Goal: Information Seeking & Learning: Find specific page/section

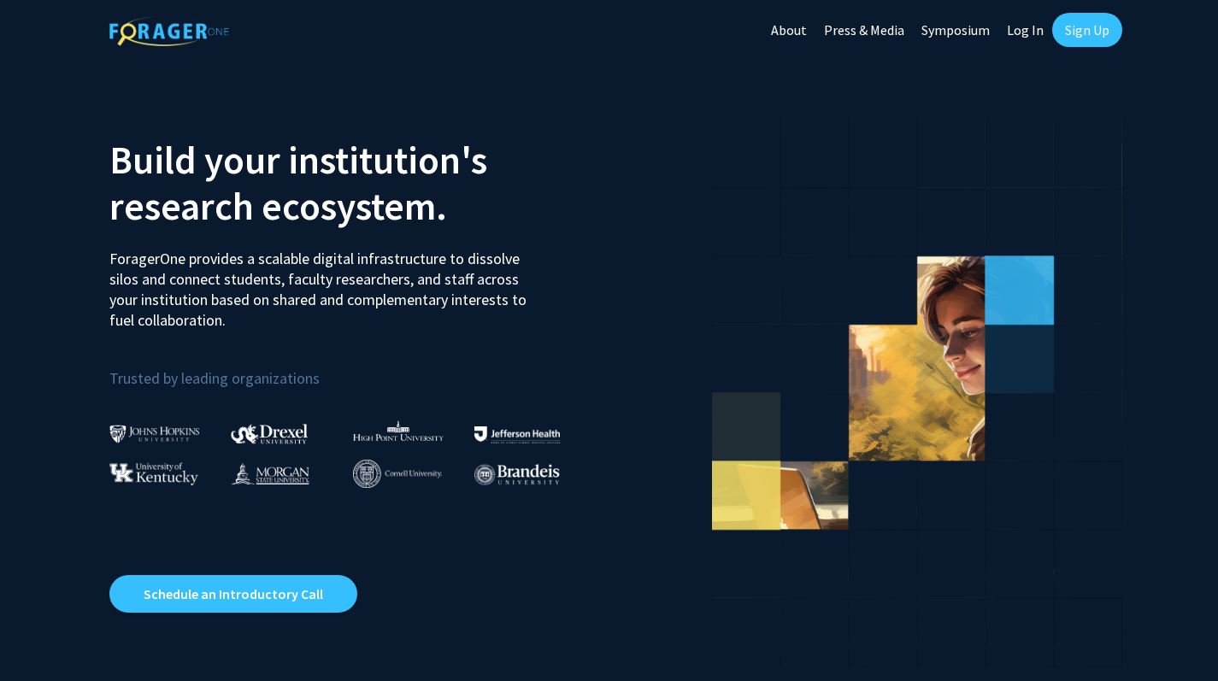
click at [1023, 35] on link "Log In" at bounding box center [1026, 30] width 54 height 60
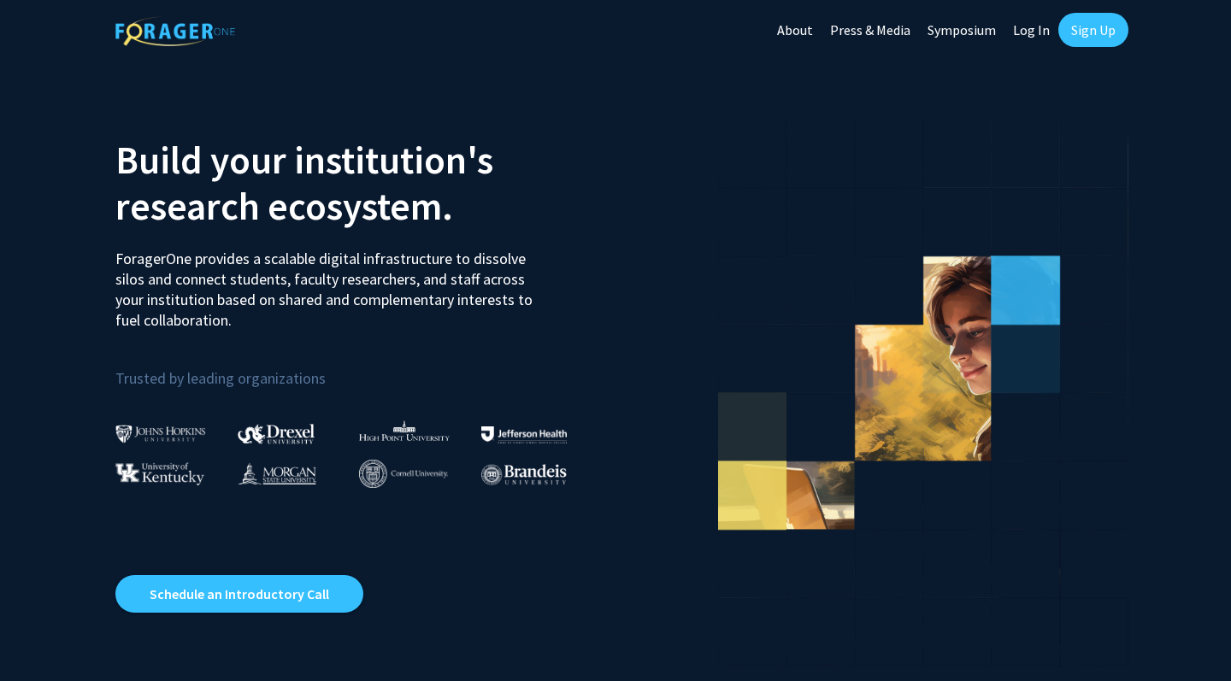
select select
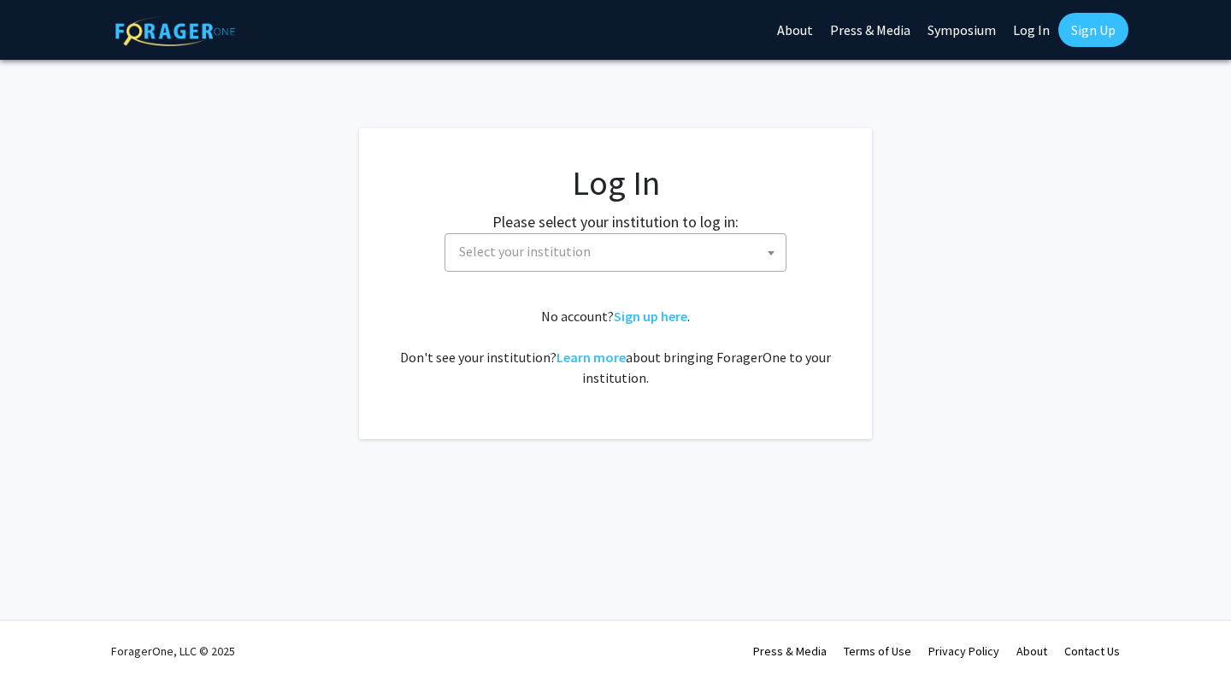
click at [589, 241] on span "Select your institution" at bounding box center [618, 251] width 333 height 35
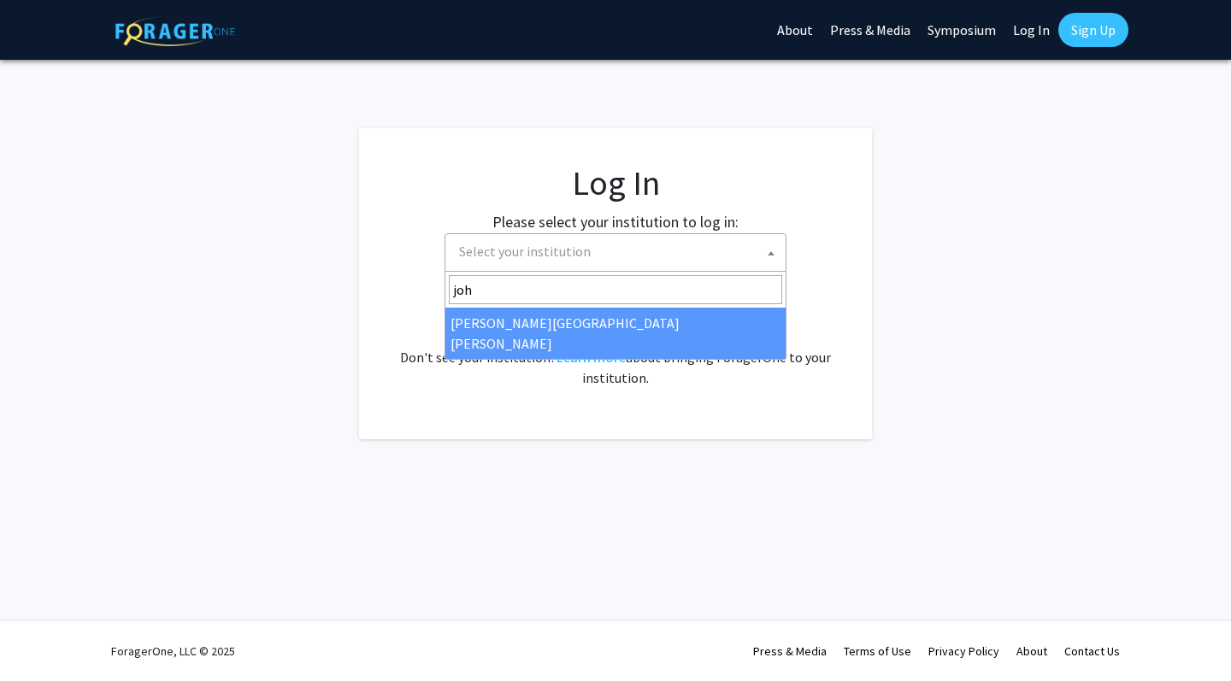
type input "john"
select select "1"
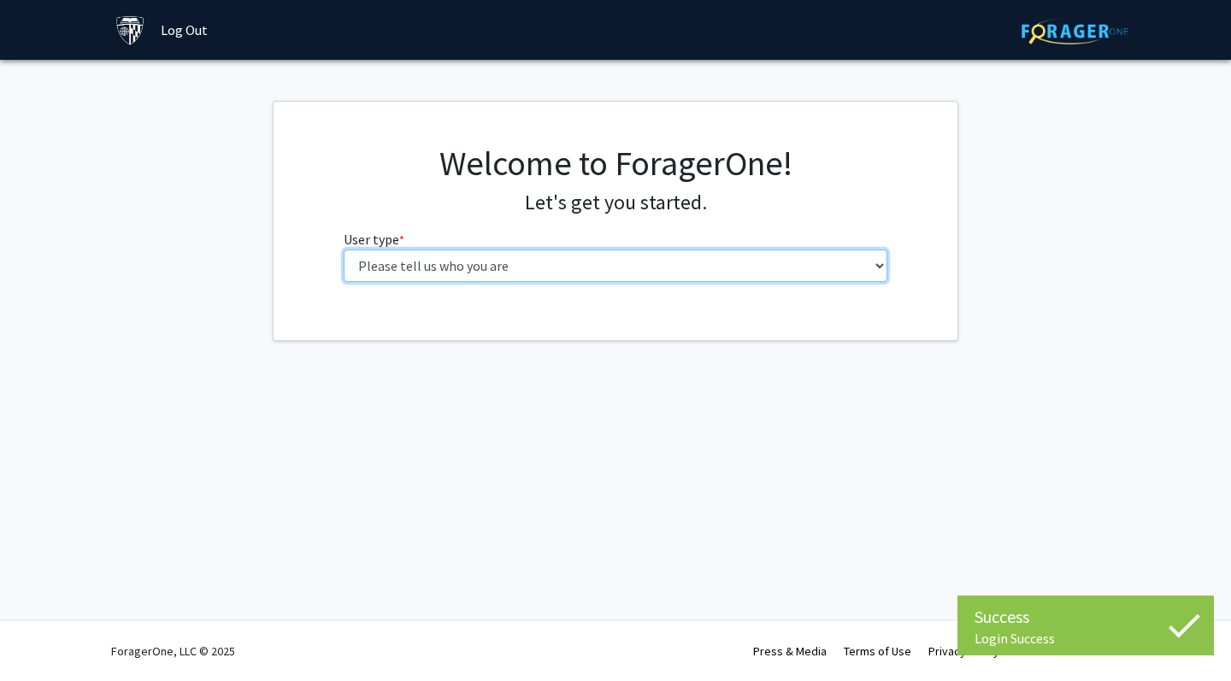
select select "2: masters"
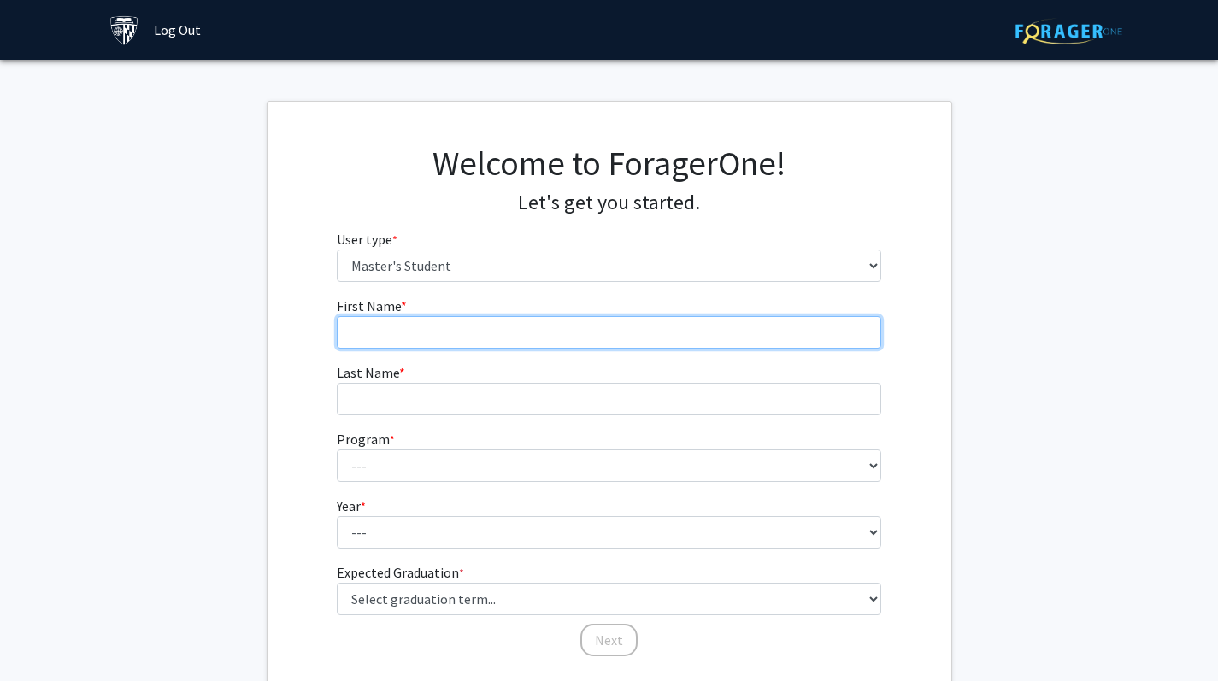
click at [582, 347] on input "First Name * required" at bounding box center [609, 332] width 545 height 32
type input "Eimee"
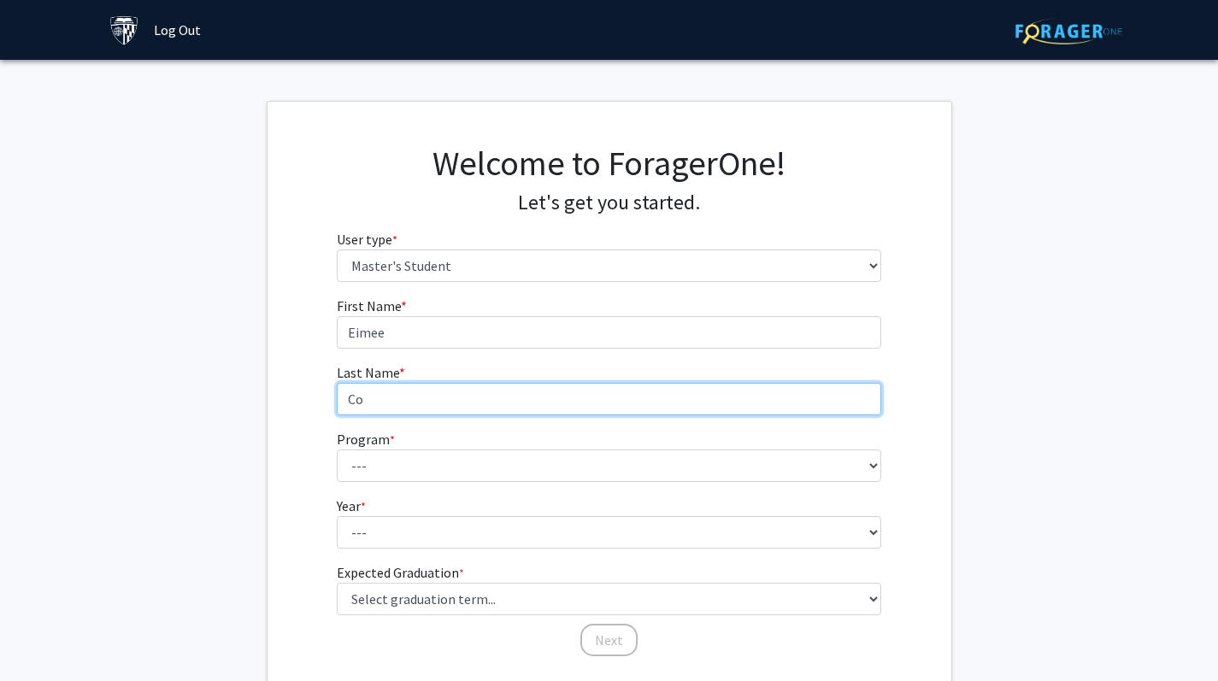
type input "Co"
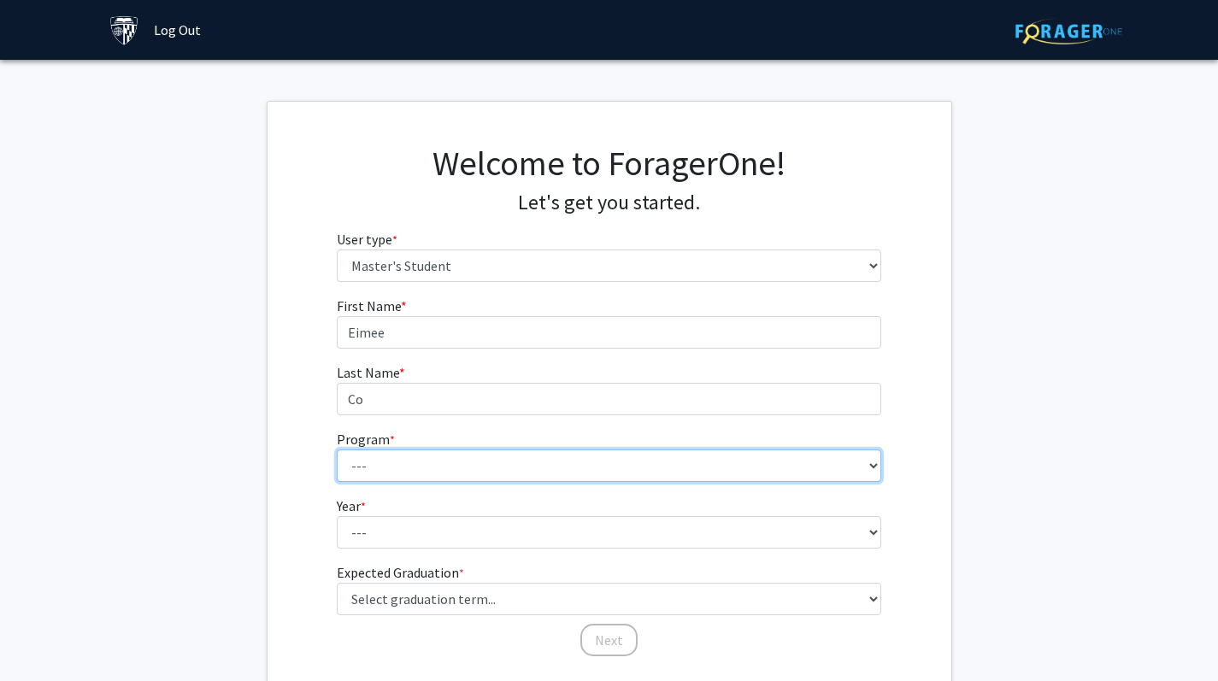
select select "106: 101"
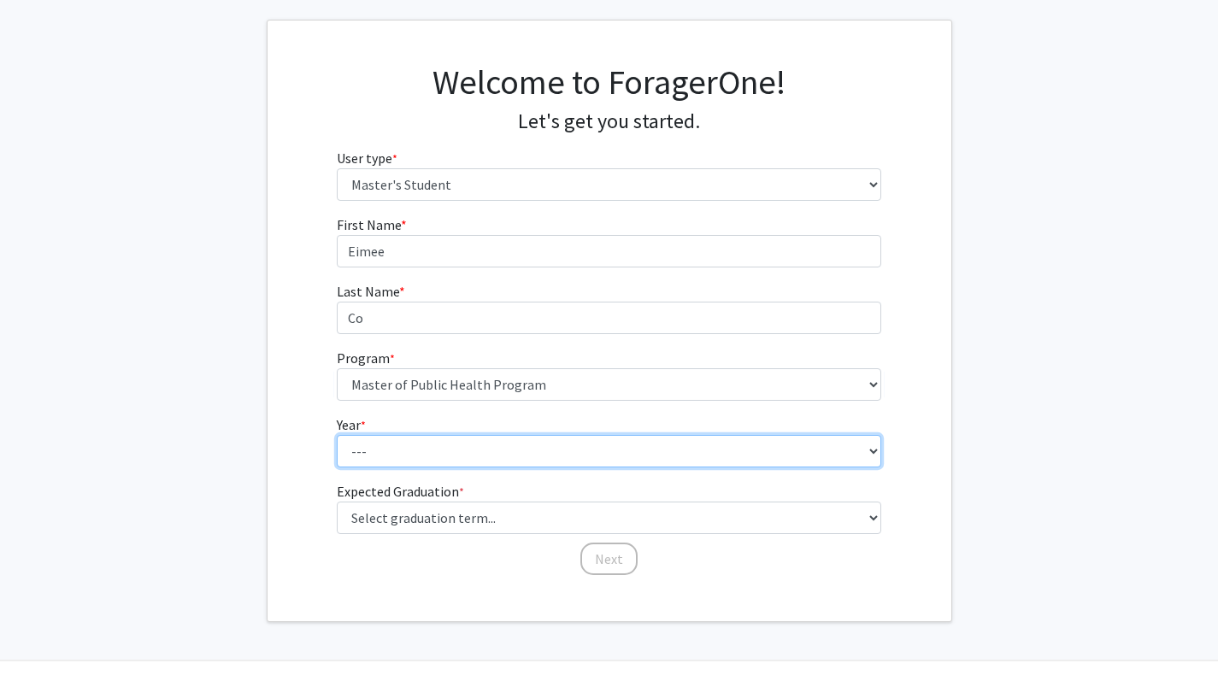
click at [383, 446] on select "--- First Year Second Year" at bounding box center [609, 451] width 545 height 32
select select "1: first_year"
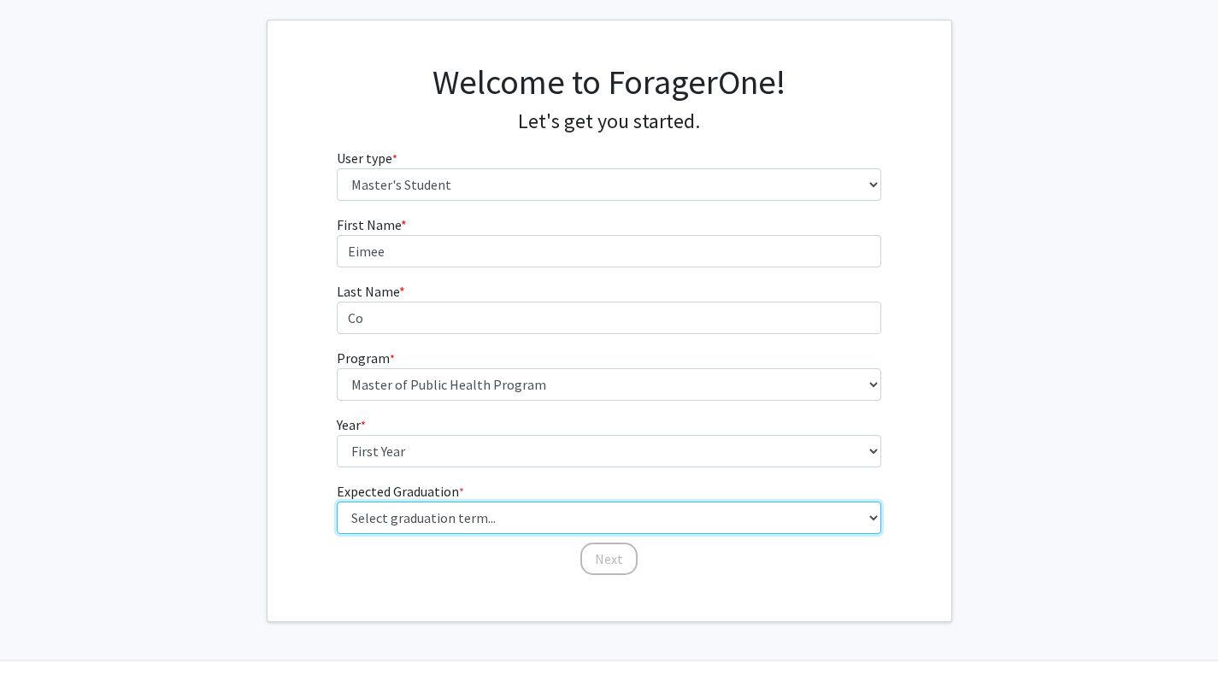
select select "6: summer_2026"
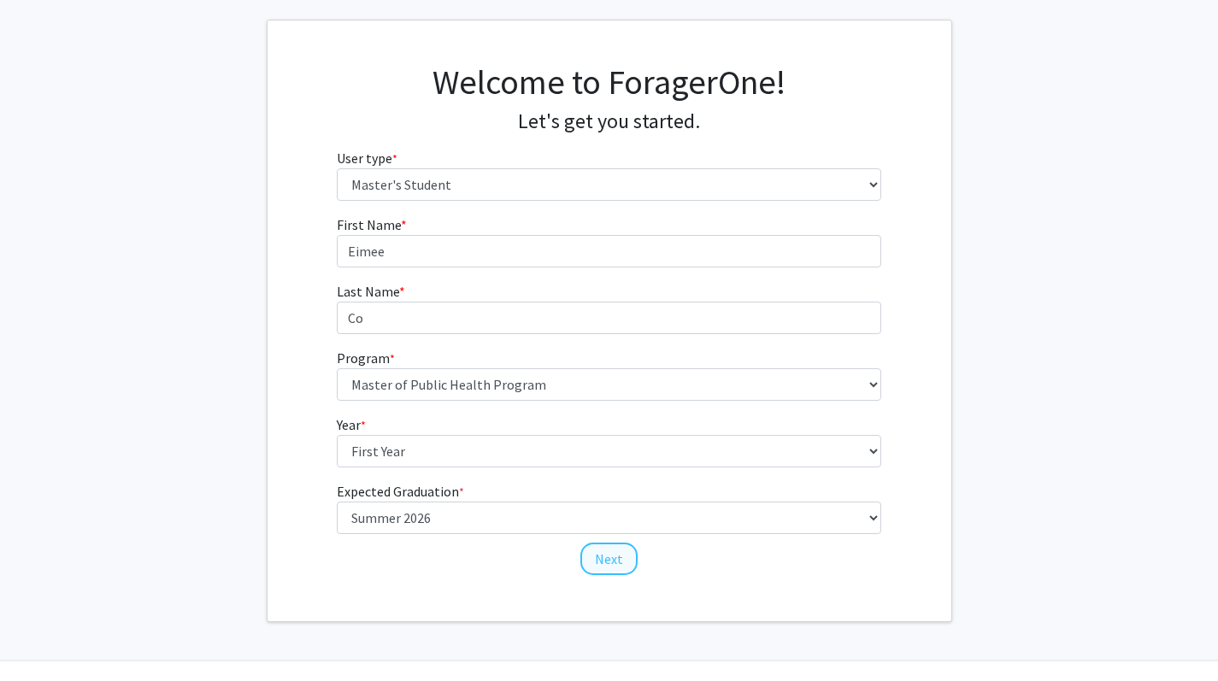
click at [598, 562] on button "Next" at bounding box center [609, 559] width 57 height 32
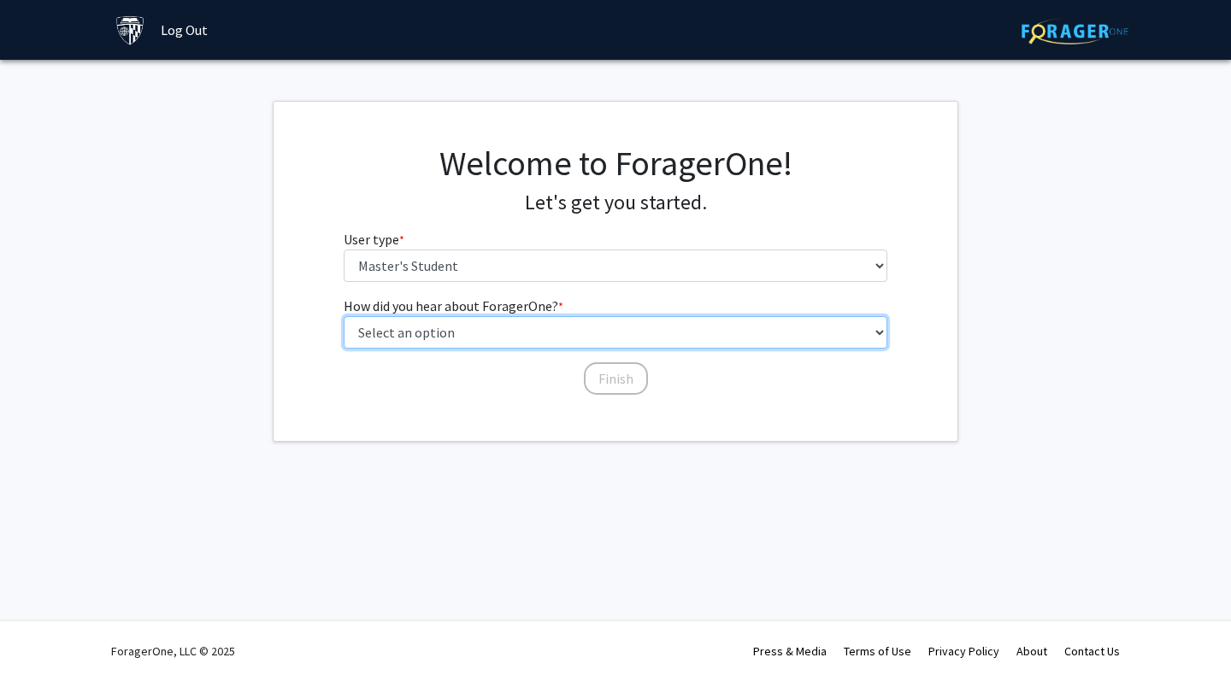
select select "1: peer_recommendation"
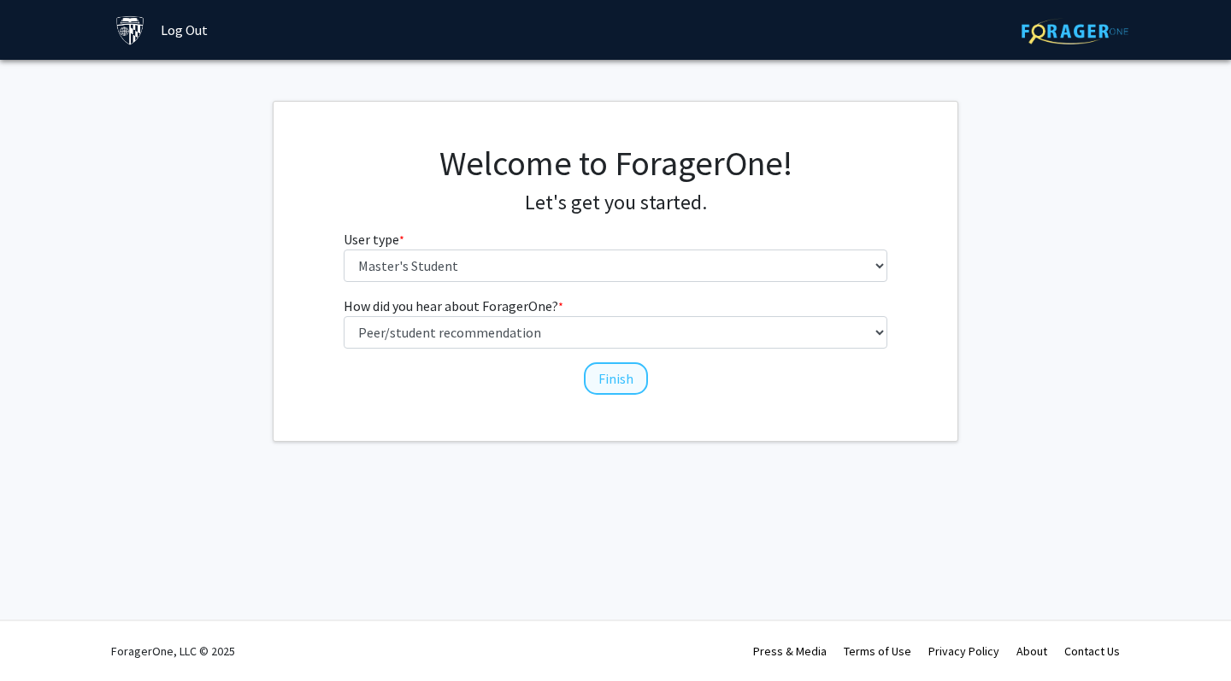
click at [604, 368] on button "Finish" at bounding box center [616, 379] width 64 height 32
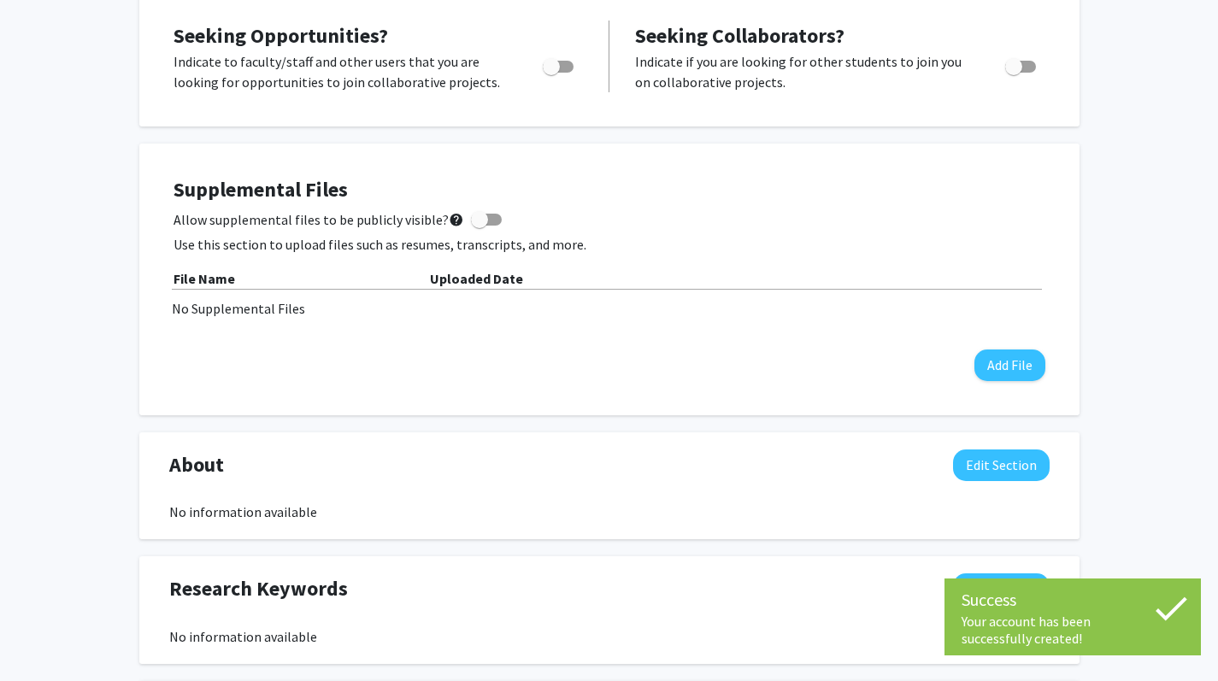
scroll to position [337, 0]
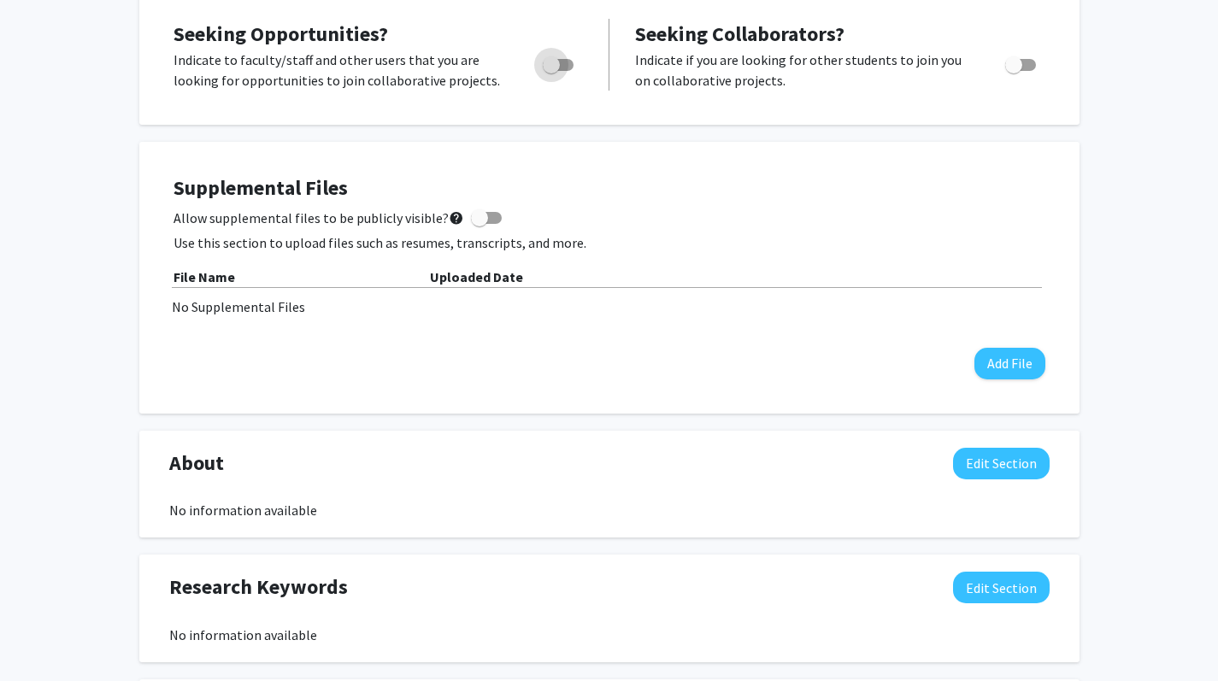
click at [563, 66] on span "Toggle" at bounding box center [558, 65] width 31 height 12
click at [552, 71] on input "Are you actively seeking opportunities?" at bounding box center [551, 71] width 1 height 1
checkbox input "true"
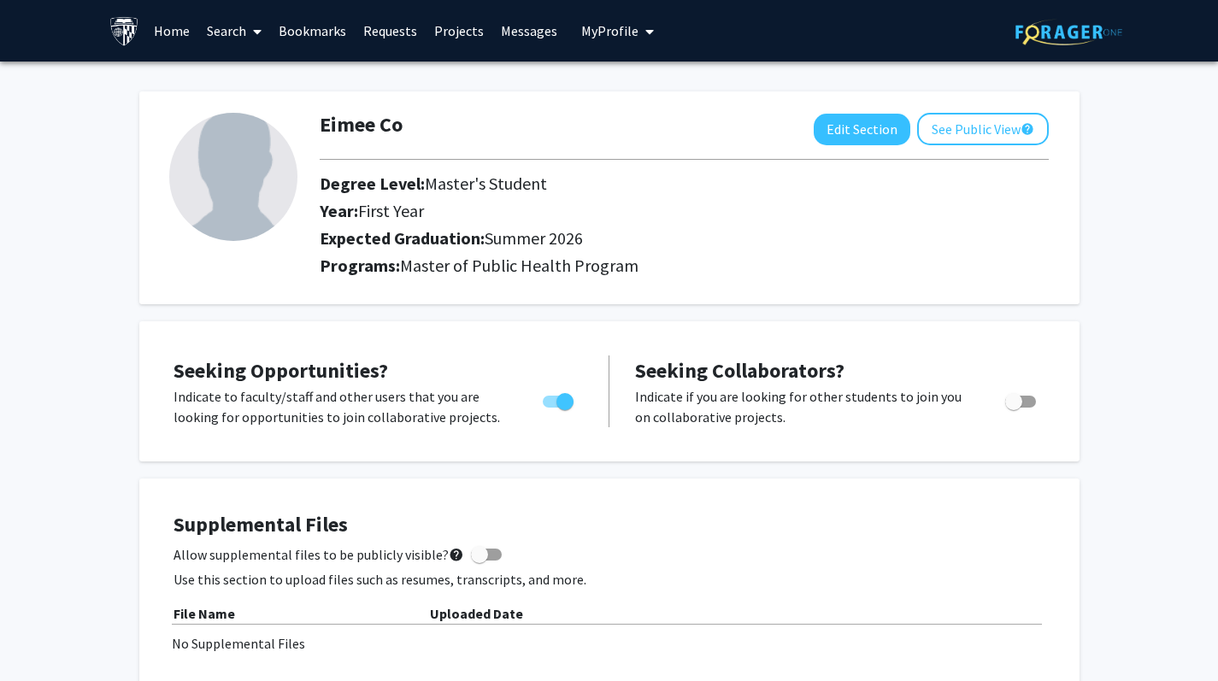
scroll to position [0, 0]
click at [447, 33] on link "Projects" at bounding box center [459, 31] width 67 height 60
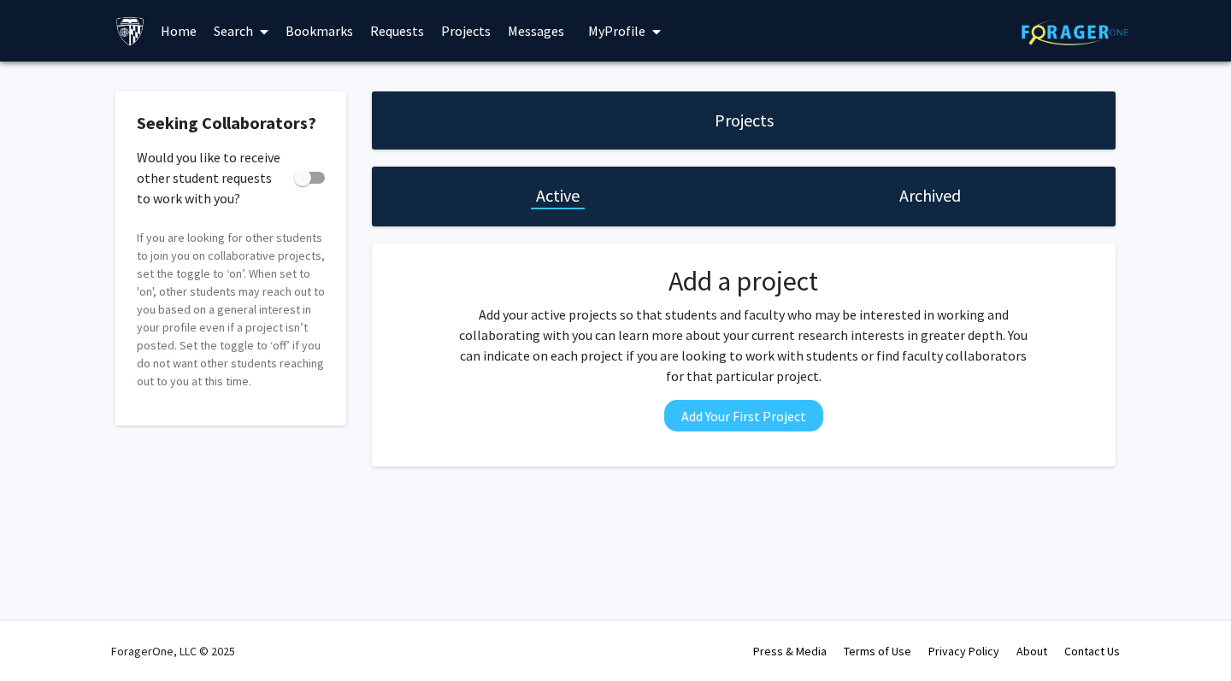
click at [239, 36] on link "Search" at bounding box center [241, 31] width 72 height 60
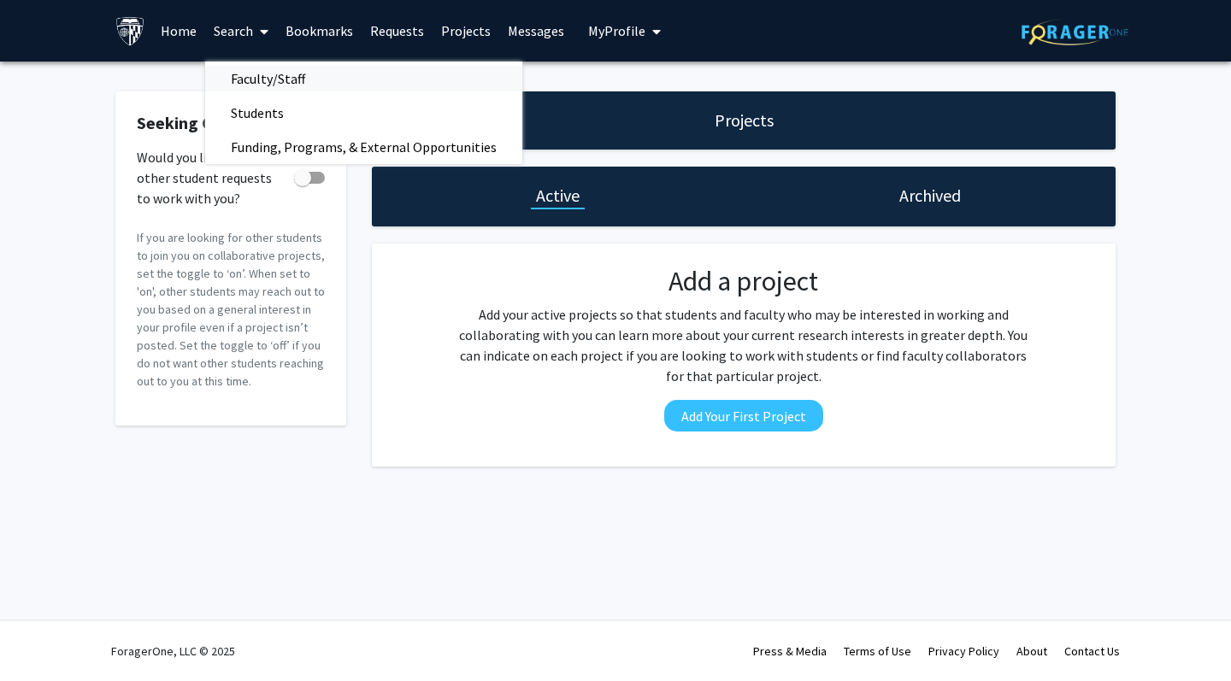
click at [265, 79] on span "Faculty/Staff" at bounding box center [268, 79] width 126 height 34
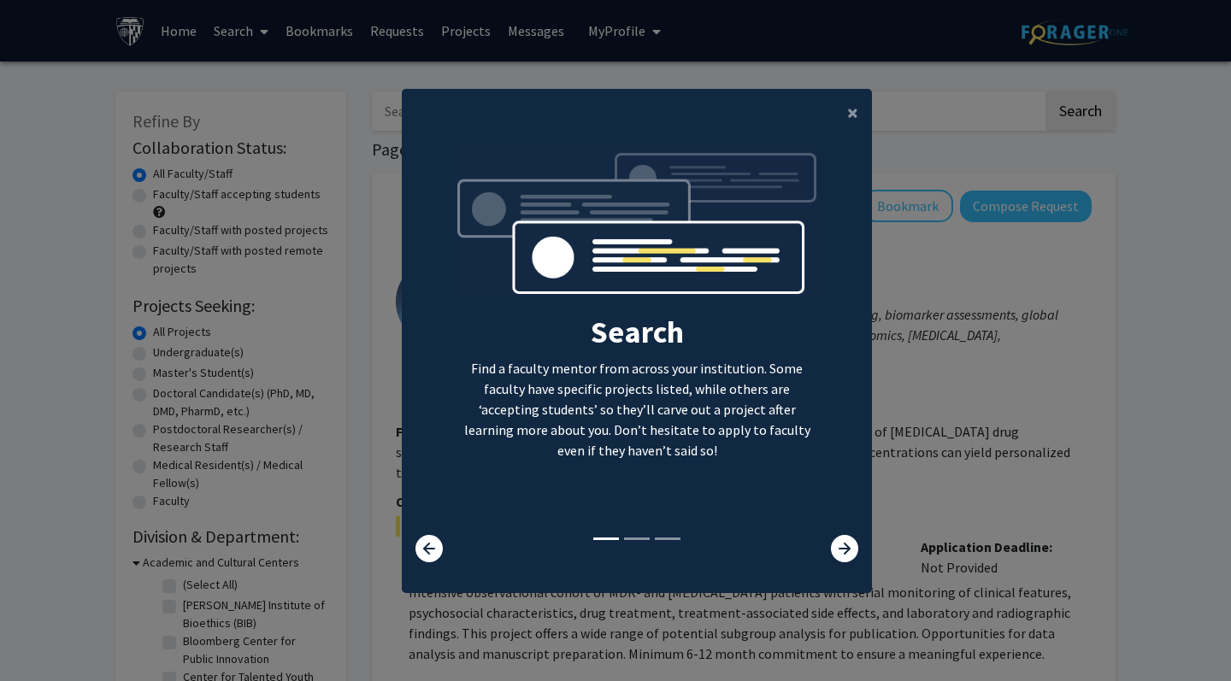
click at [615, 466] on div "Search Find a faculty mentor from across your institution. Some faculty have sp…" at bounding box center [637, 342] width 365 height 385
click at [841, 546] on icon at bounding box center [844, 548] width 27 height 27
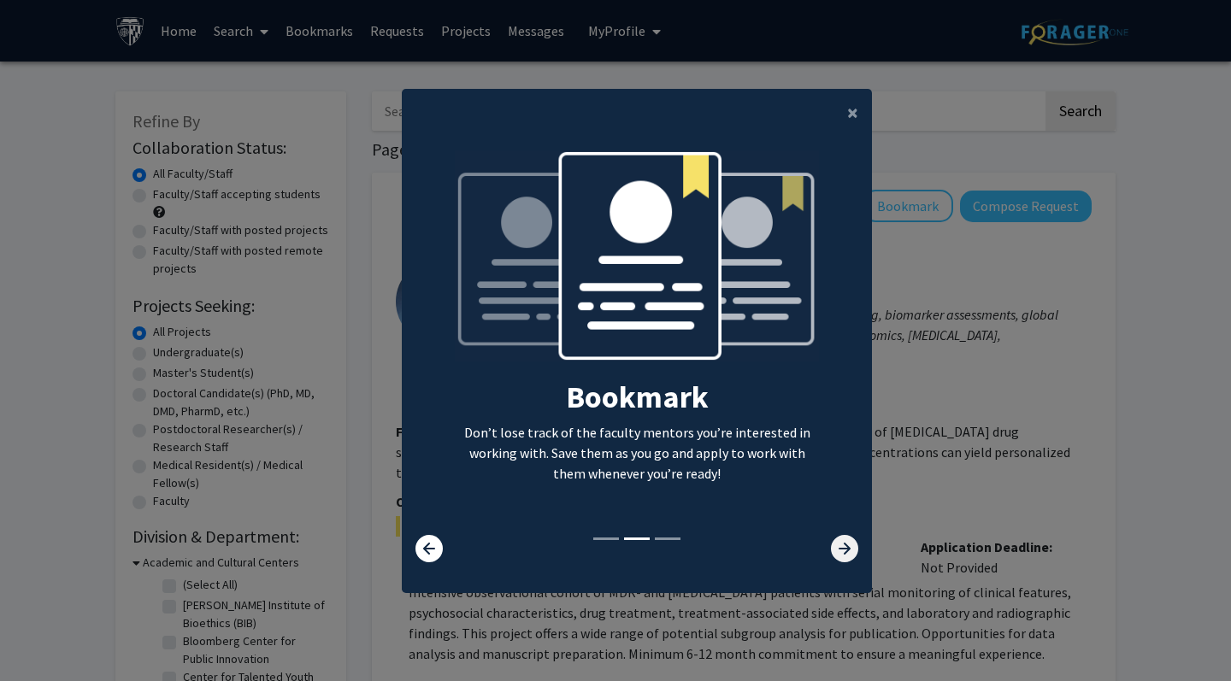
click at [841, 546] on icon at bounding box center [844, 548] width 27 height 27
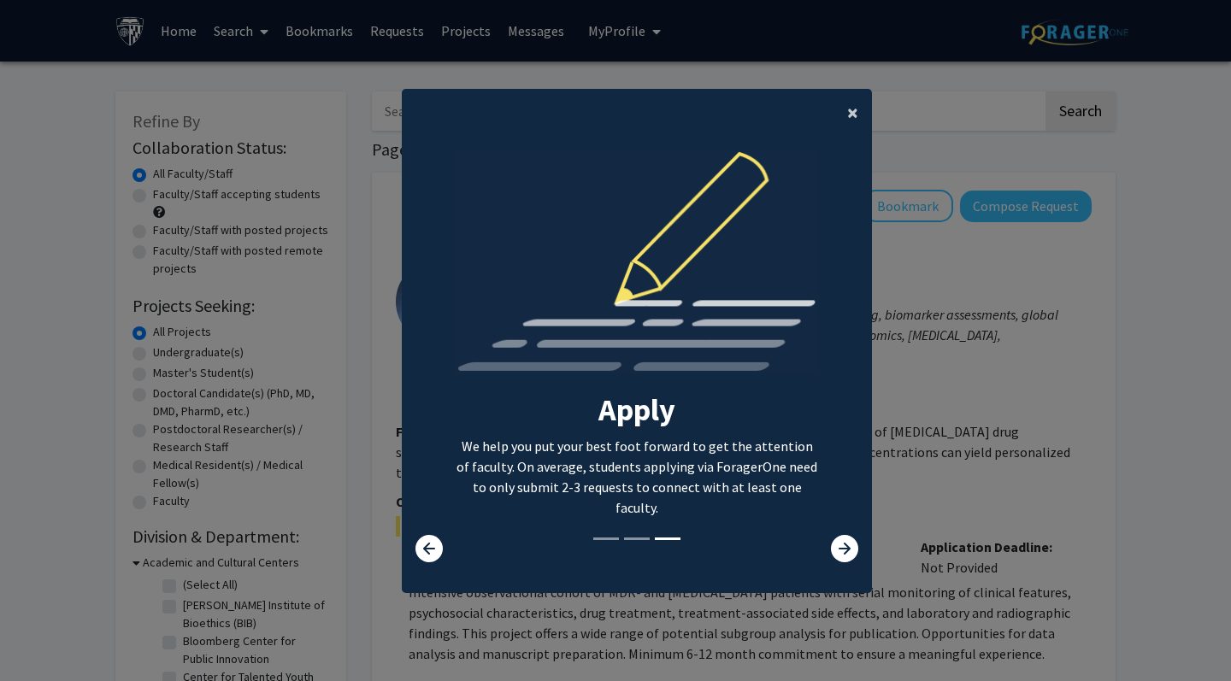
click at [848, 113] on span "×" at bounding box center [852, 112] width 11 height 27
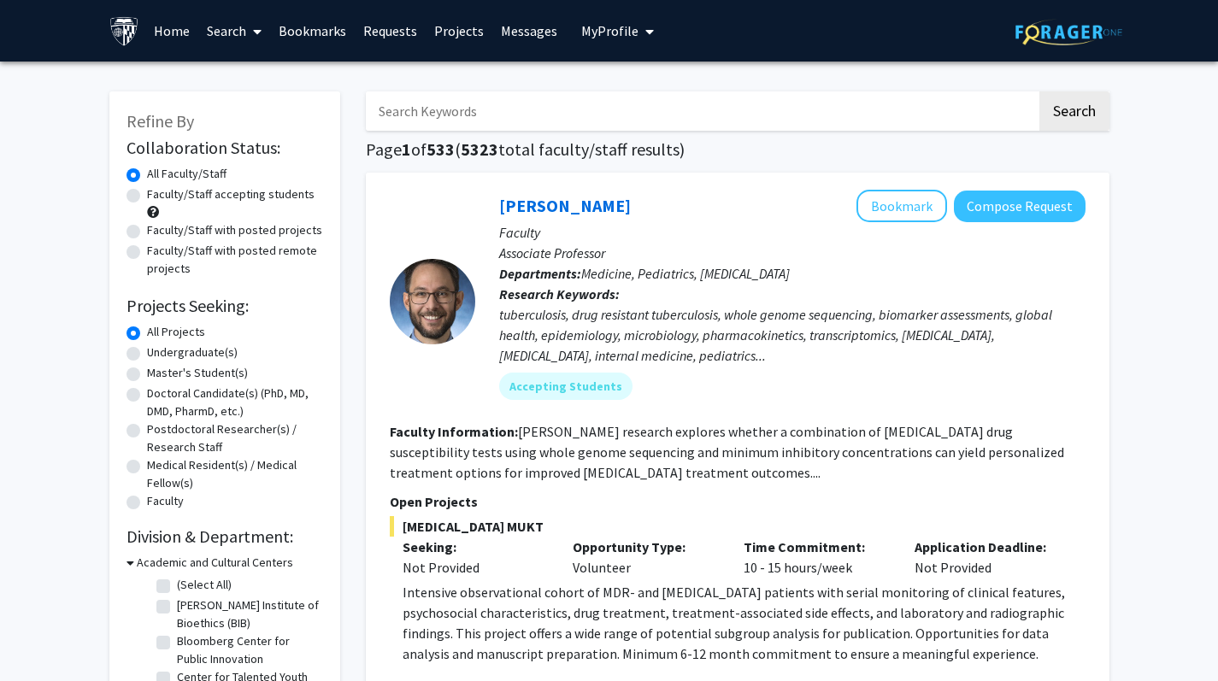
click at [766, 110] on input "Search Keywords" at bounding box center [701, 110] width 671 height 39
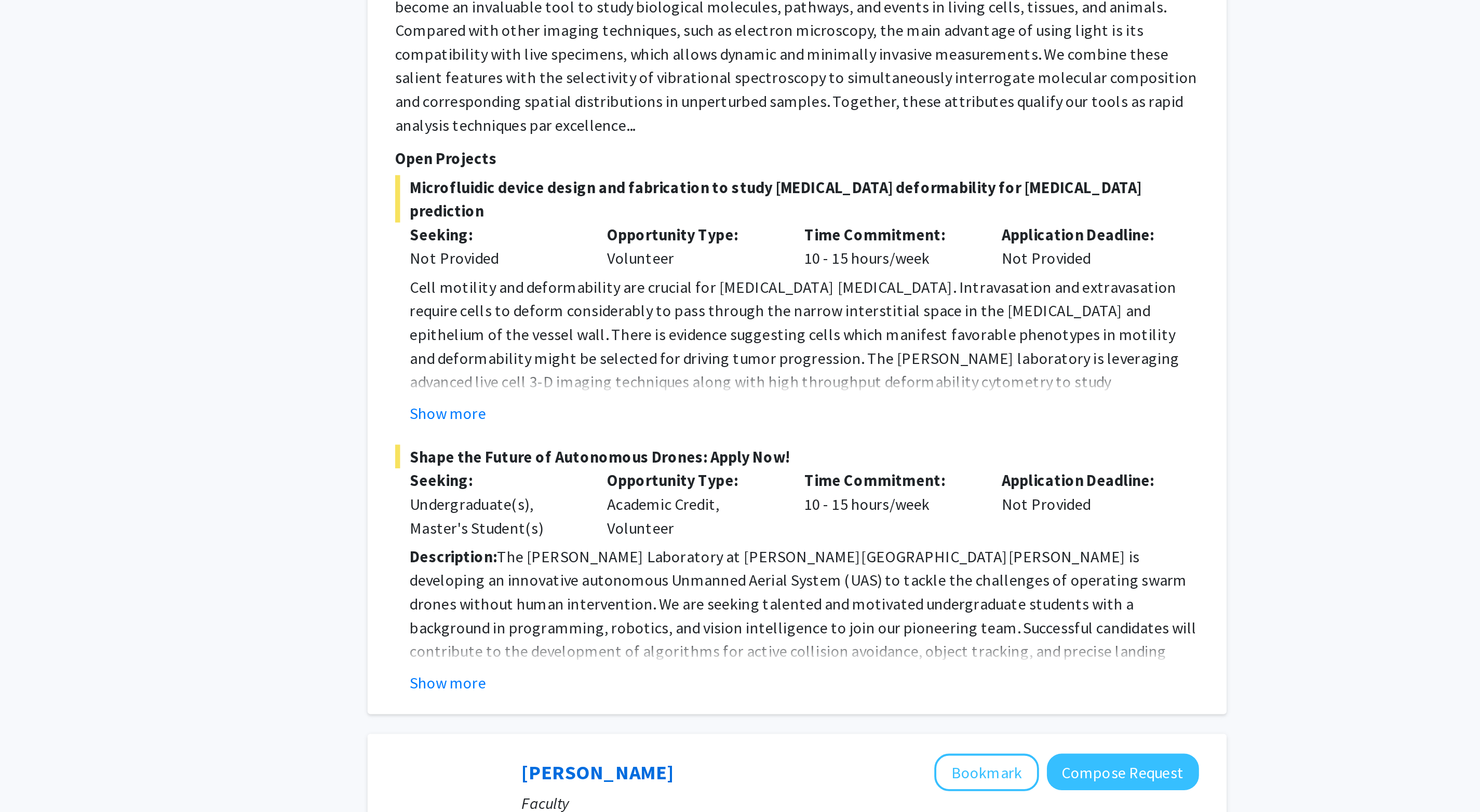
scroll to position [1083, 0]
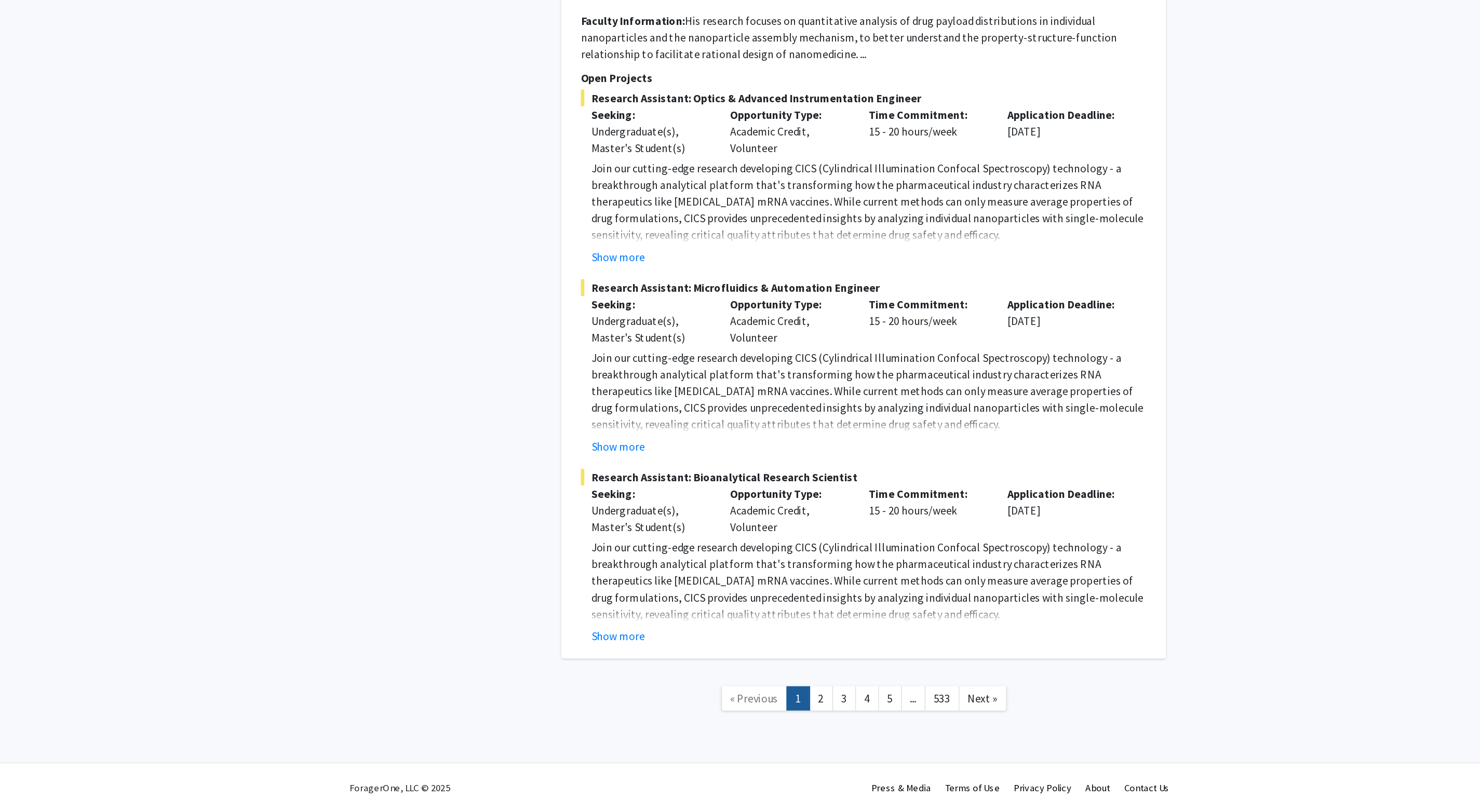
scroll to position [5214, 0]
click at [747, 414] on link "2" at bounding box center [786, 728] width 18 height 18
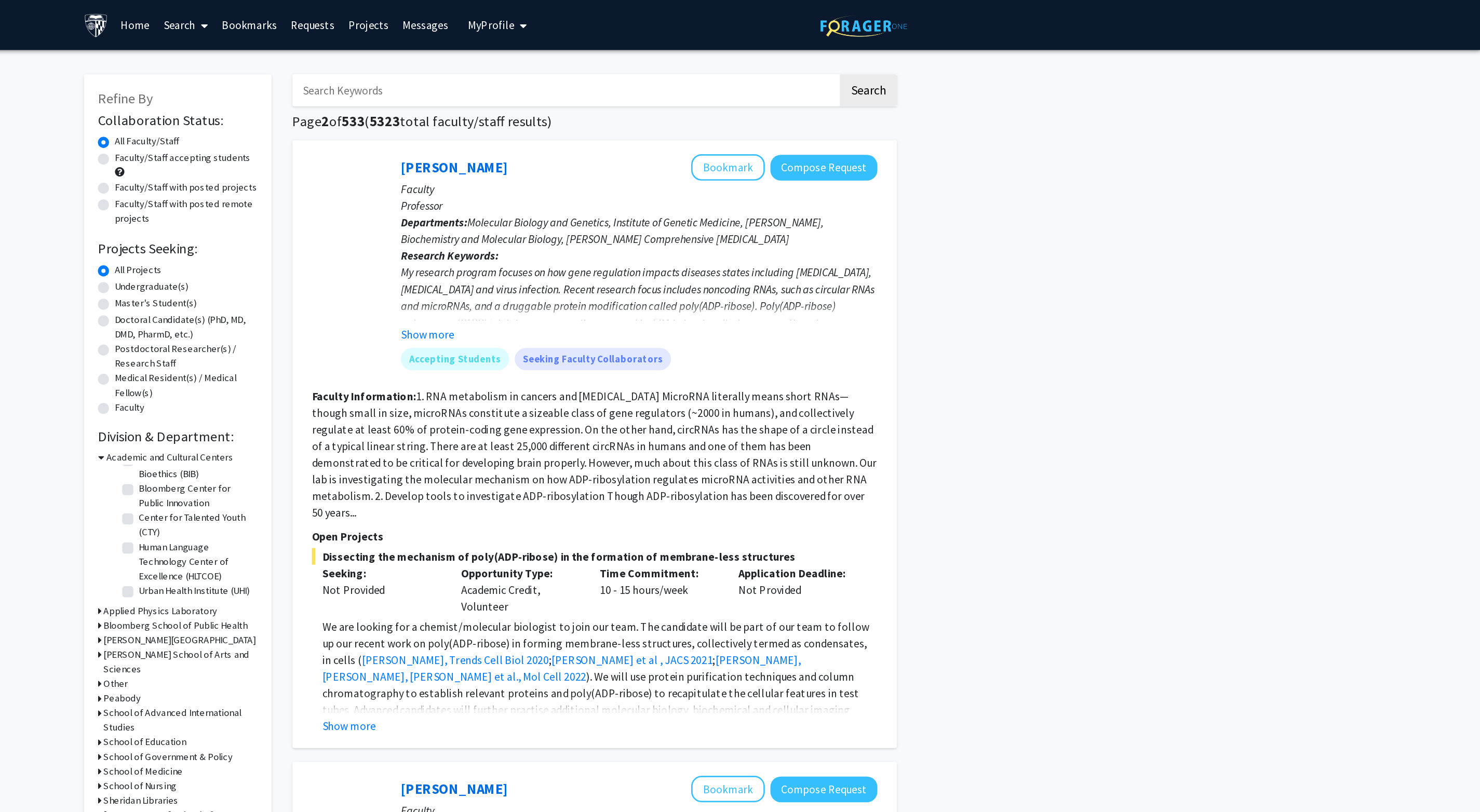
scroll to position [24, 0]
click at [477, 382] on label "Bloomberg Center for Public Innovation" at bounding box center [520, 371] width 86 height 22
click at [477, 367] on input "Bloomberg Center for Public Innovation" at bounding box center [480, 363] width 7 height 7
checkbox input "true"
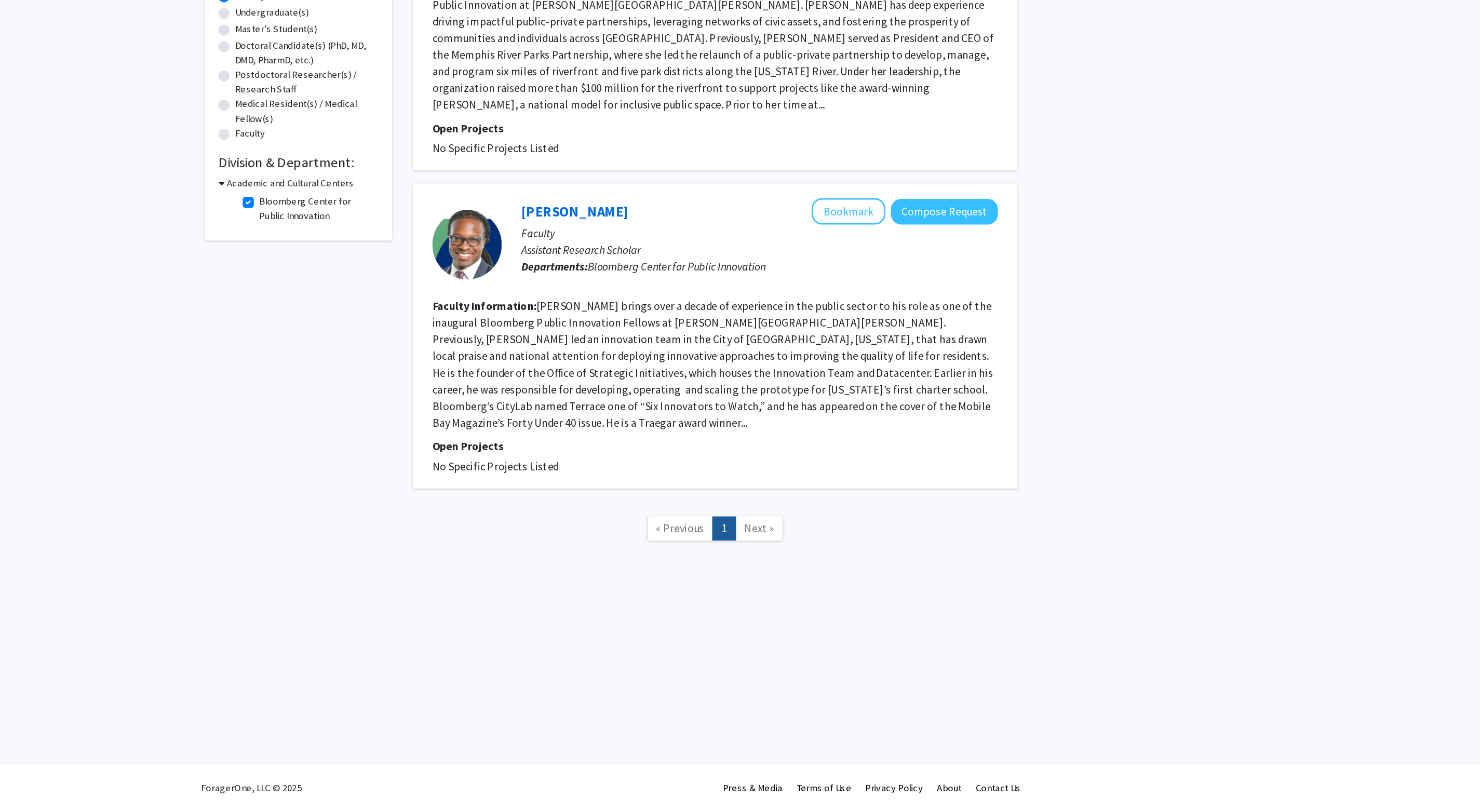
click at [477, 350] on label "Bloomberg Center for Public Innovation" at bounding box center [520, 361] width 86 height 22
click at [477, 350] on input "Bloomberg Center for Public Innovation" at bounding box center [480, 353] width 7 height 7
checkbox input "false"
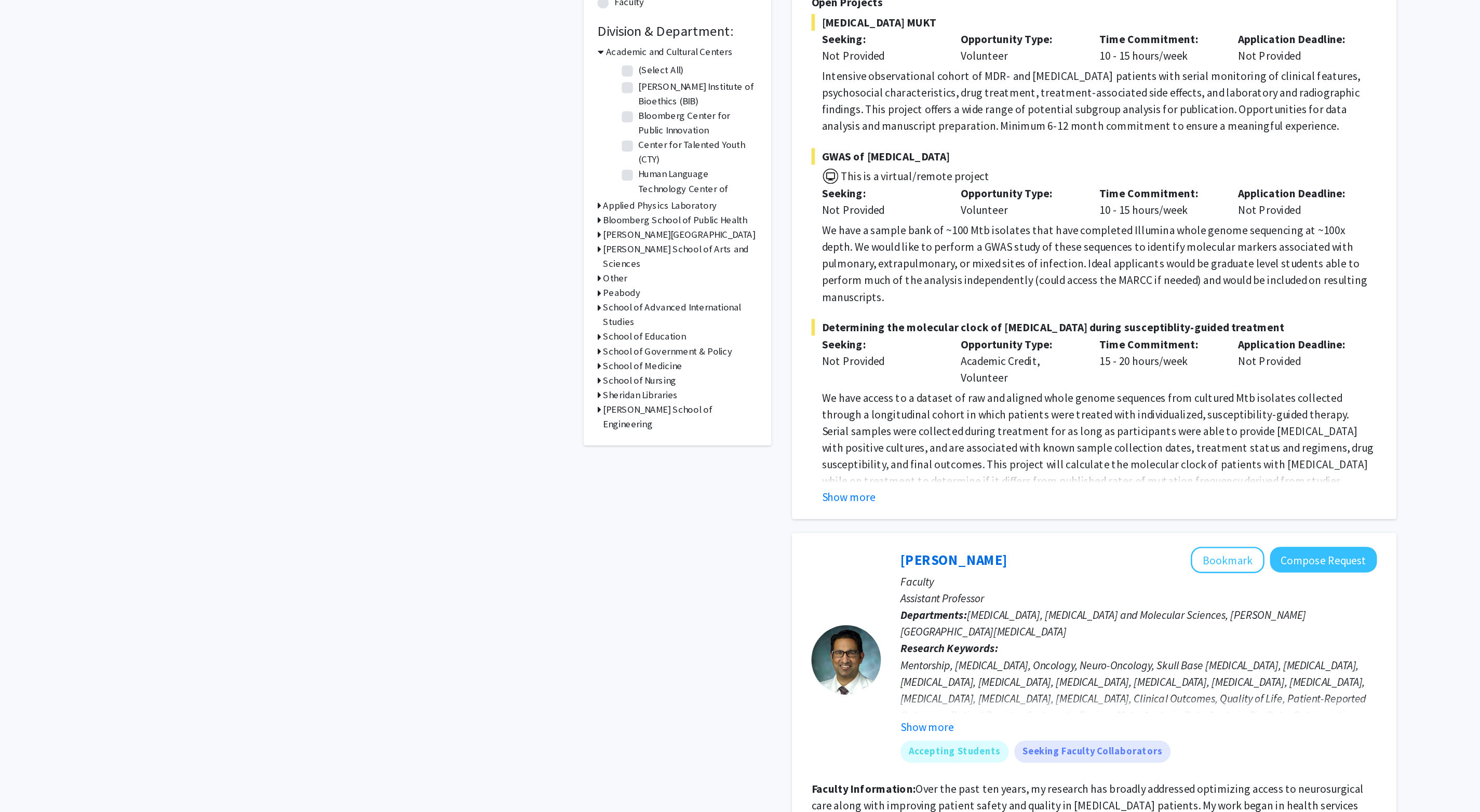
scroll to position [288, 0]
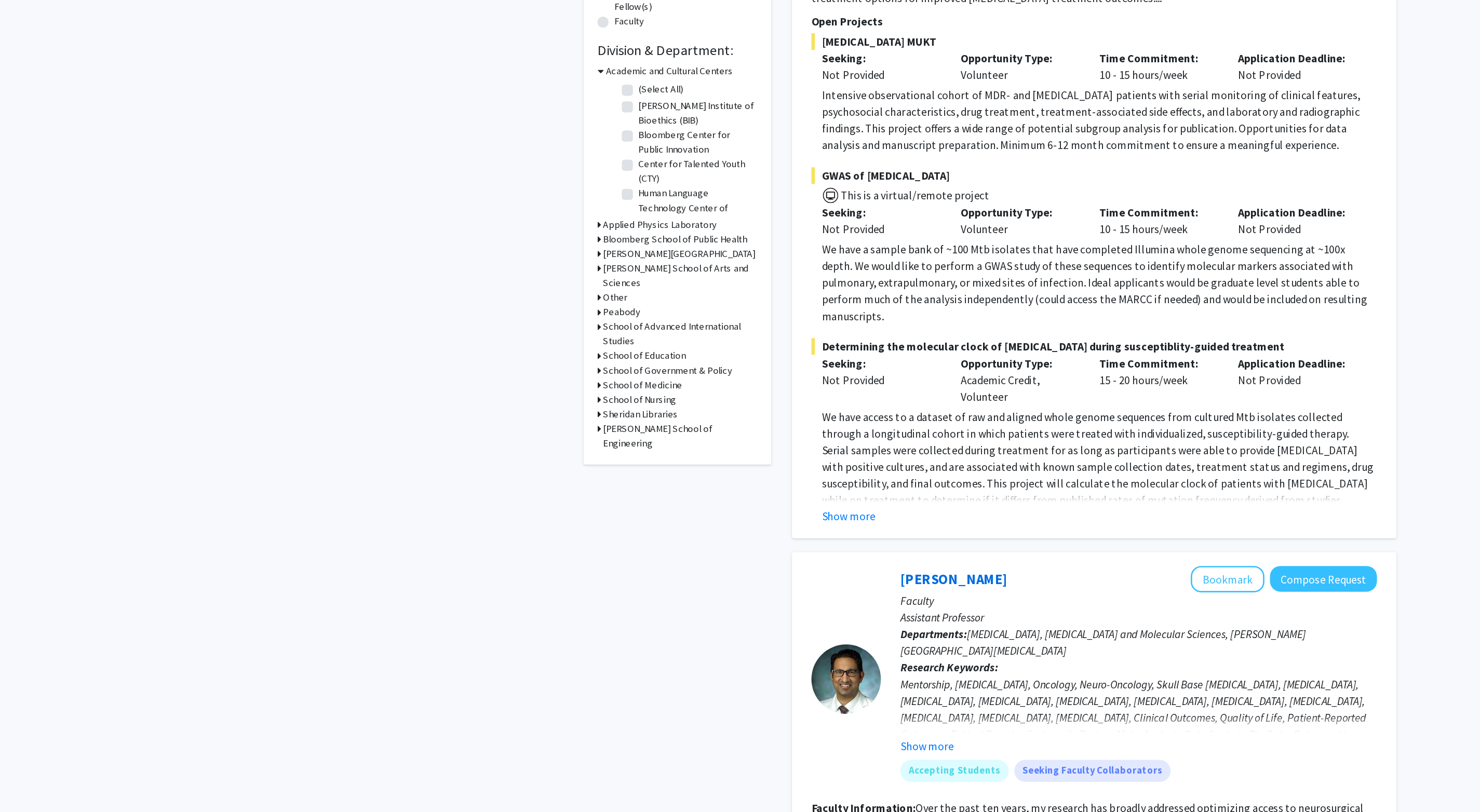
click at [446, 288] on div "Refine By Collaboration Status: Collaboration Status All Faculty/Staff Collabor…" at bounding box center [506, 57] width 140 height 581
click at [460, 185] on h3 "Bloomberg School of Public Health" at bounding box center [504, 179] width 107 height 11
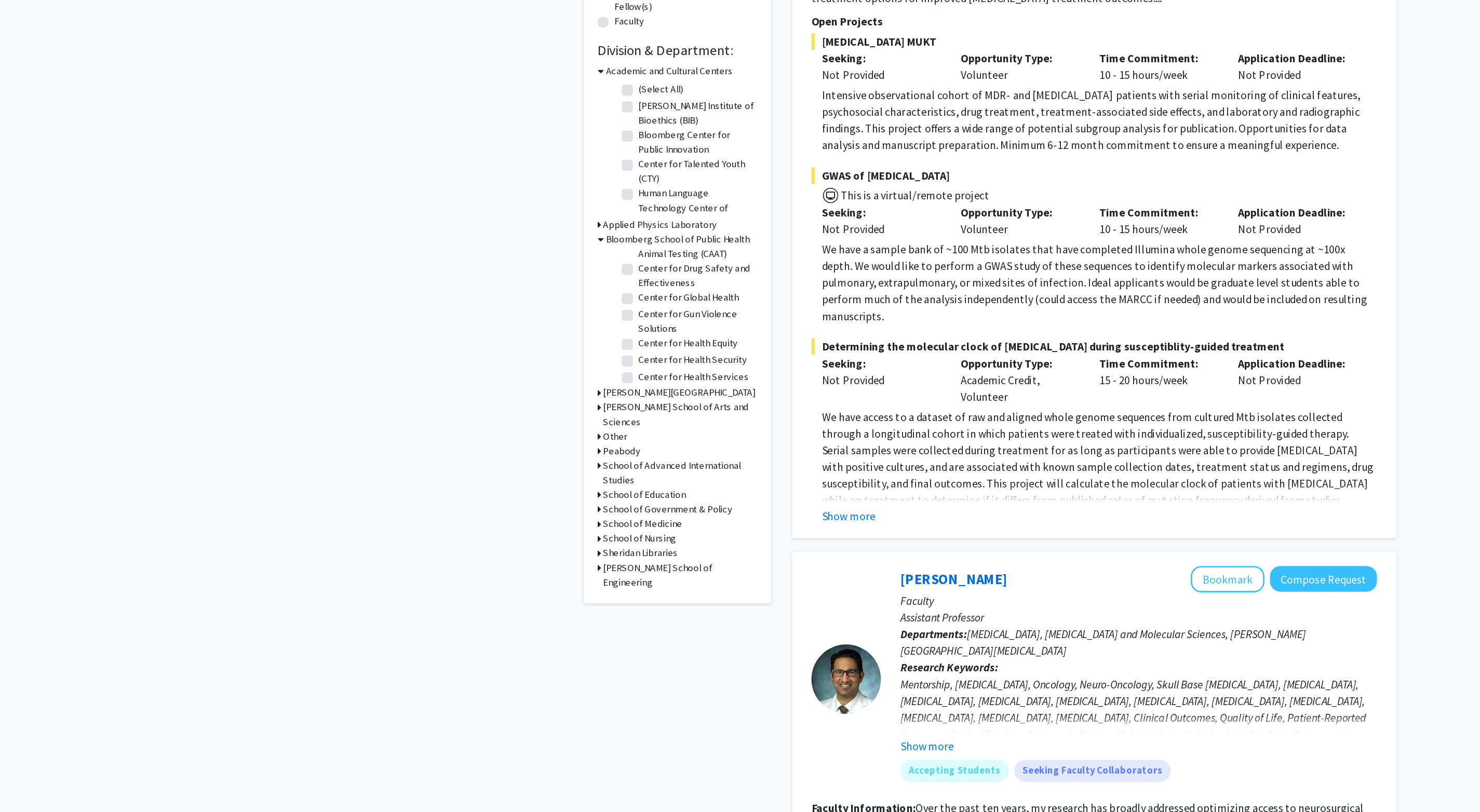
scroll to position [91, 0]
click at [477, 163] on label "Biostatistics" at bounding box center [497, 157] width 39 height 11
click at [477, 159] on input "Biostatistics" at bounding box center [480, 155] width 7 height 7
checkbox input "true"
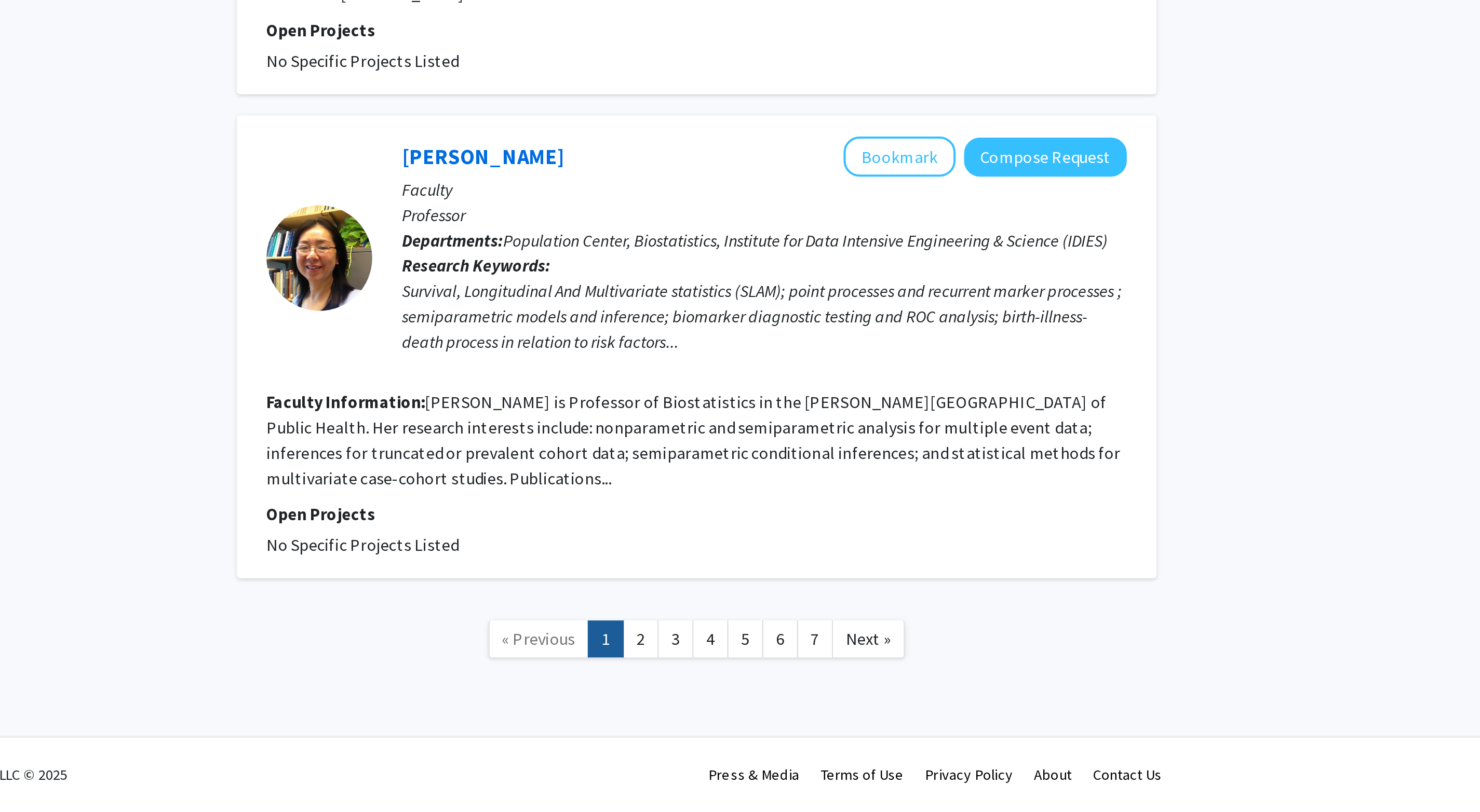
scroll to position [2282, 0]
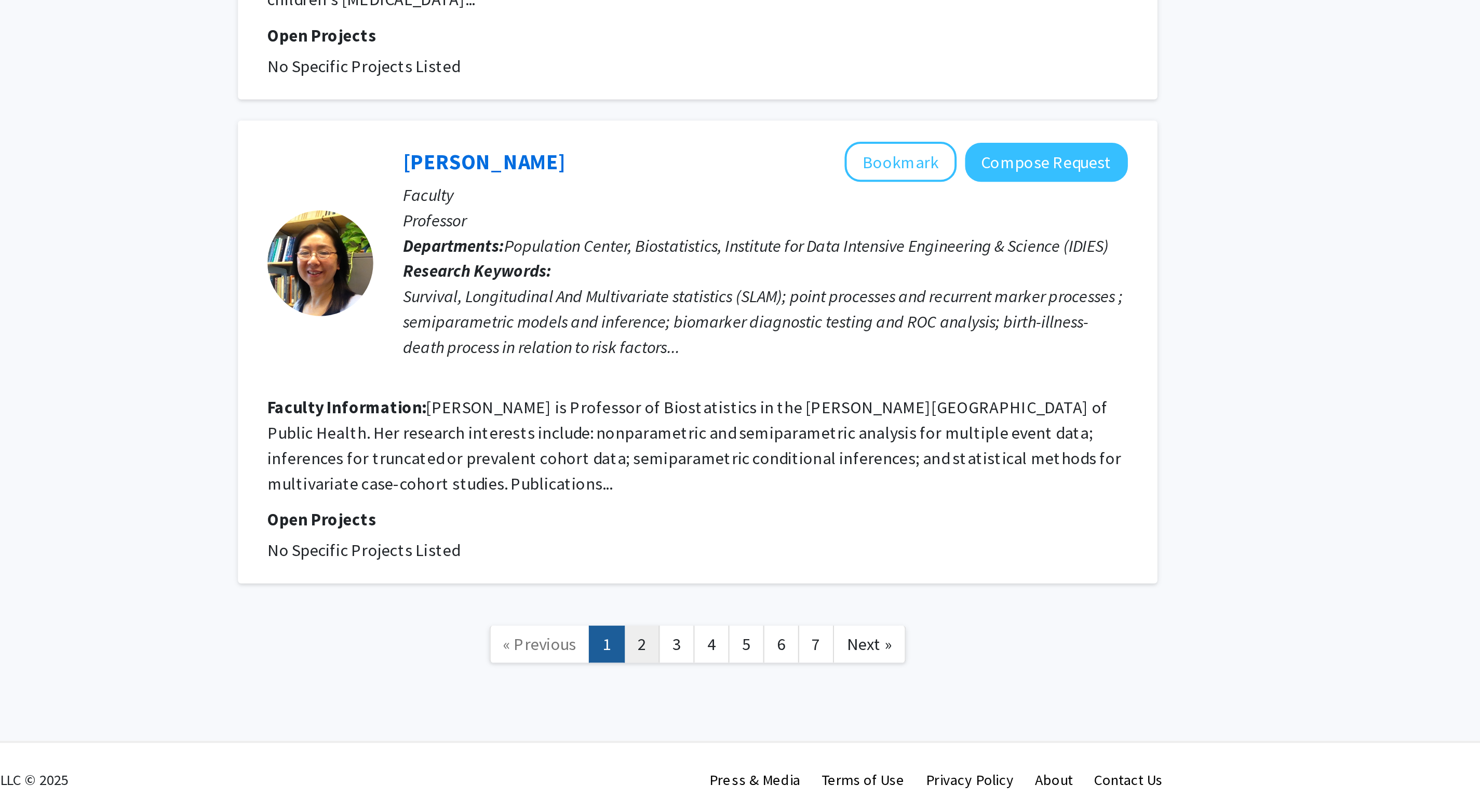
click at [747, 414] on link "2" at bounding box center [790, 728] width 18 height 18
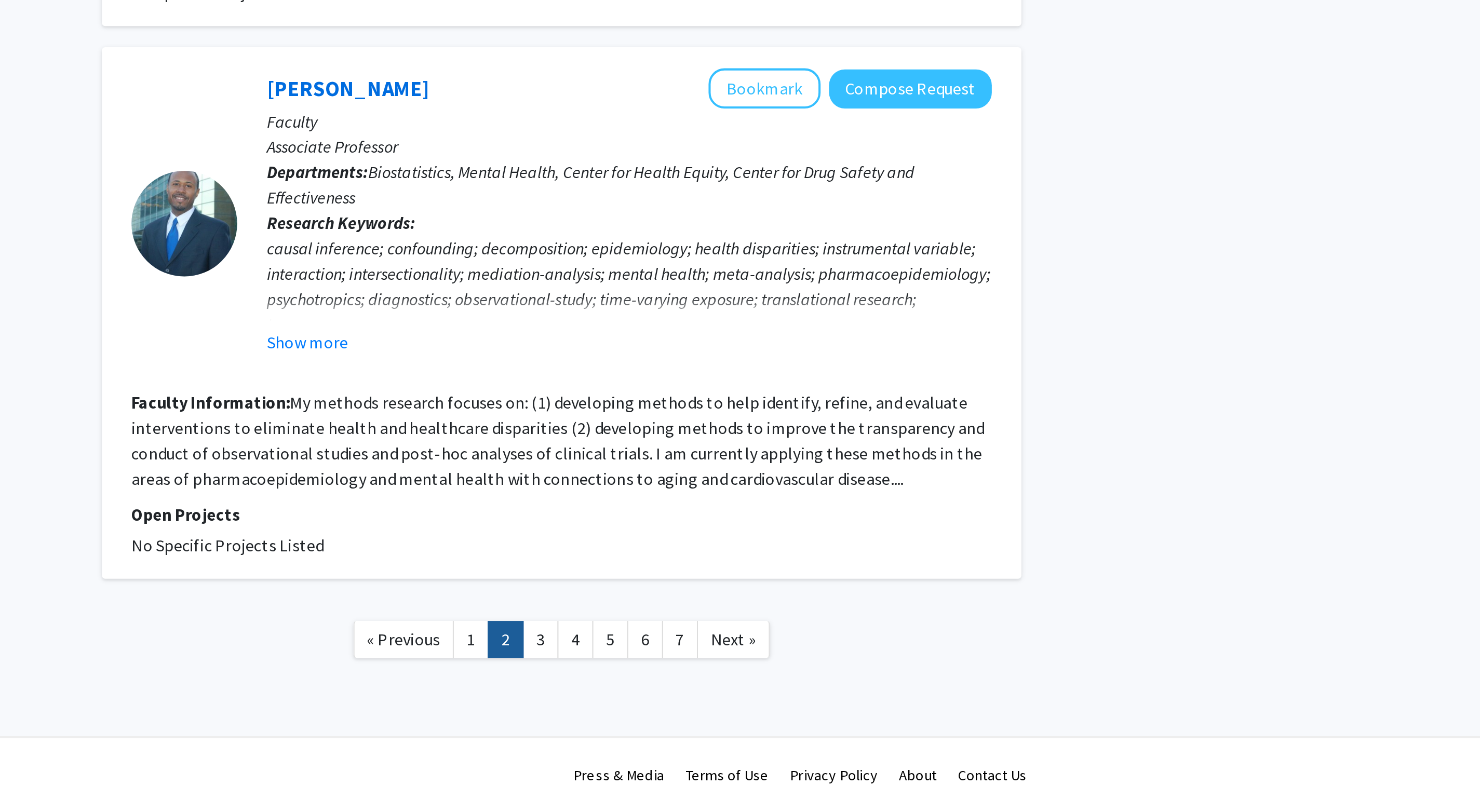
scroll to position [2452, 0]
click at [747, 414] on link "3" at bounding box center [807, 728] width 18 height 18
